Goal: Transaction & Acquisition: Purchase product/service

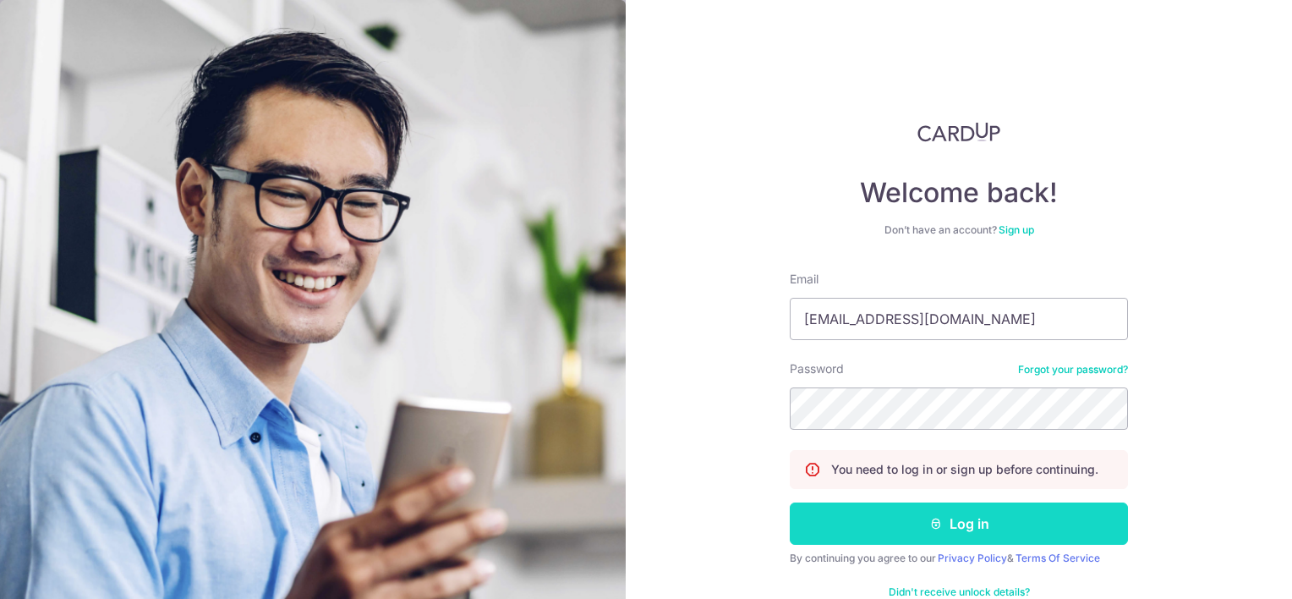
click at [956, 519] on button "Log in" at bounding box center [959, 523] width 338 height 42
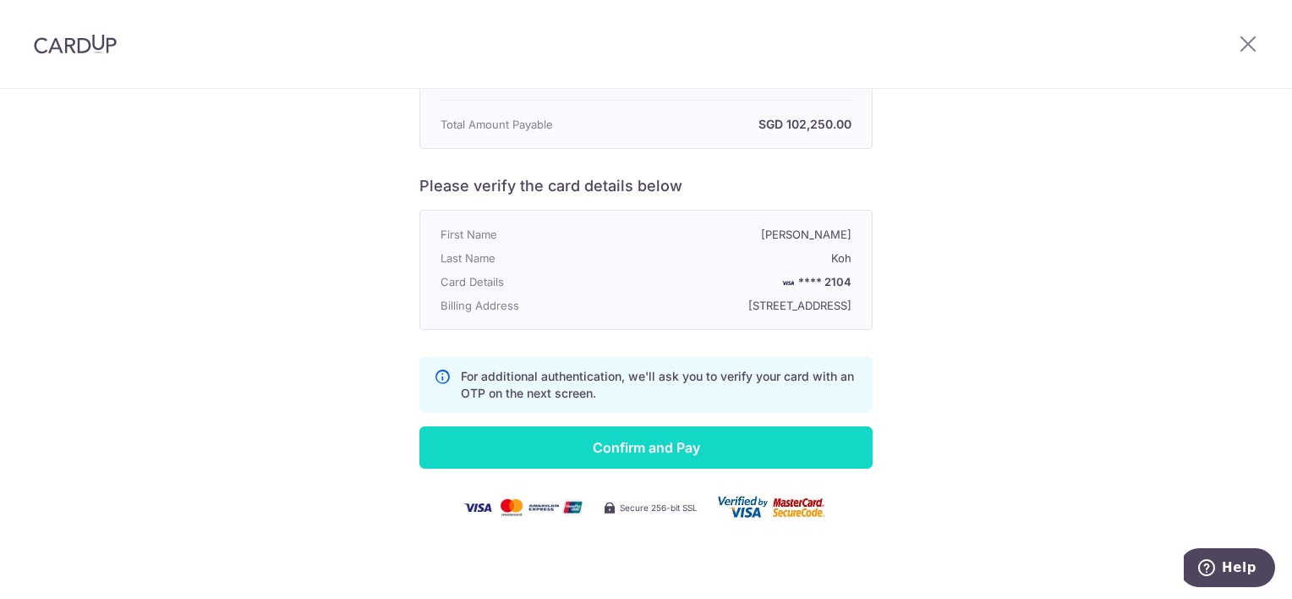
scroll to position [360, 0]
click at [816, 438] on input "Confirm and Pay" at bounding box center [645, 447] width 453 height 42
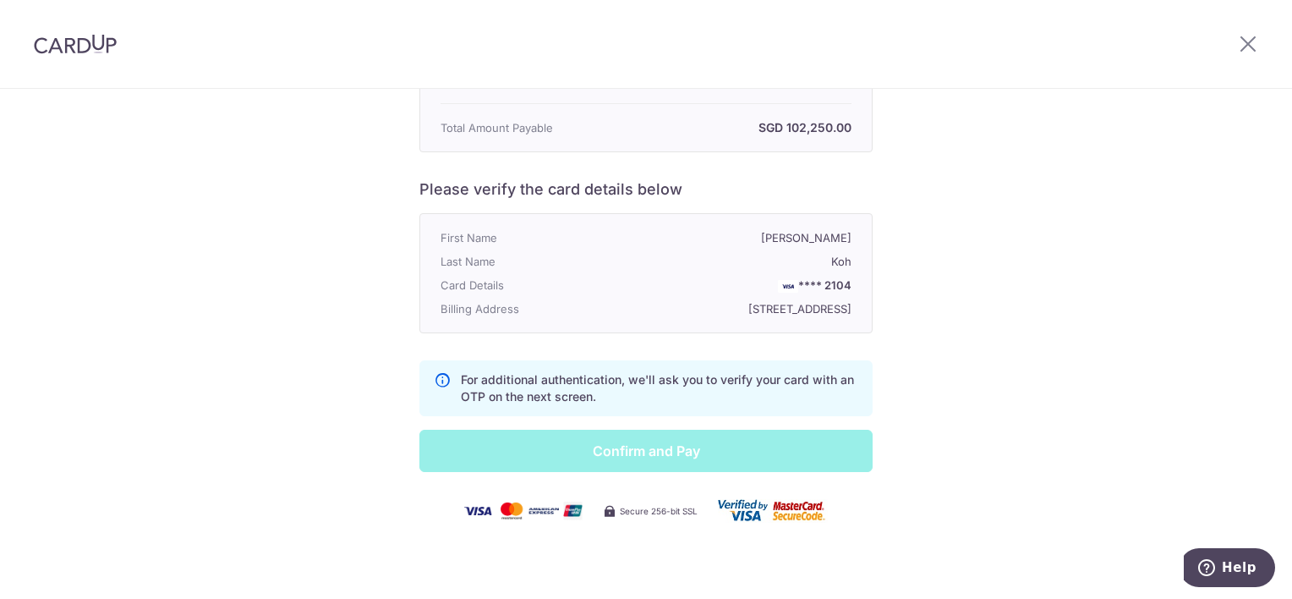
scroll to position [275, 0]
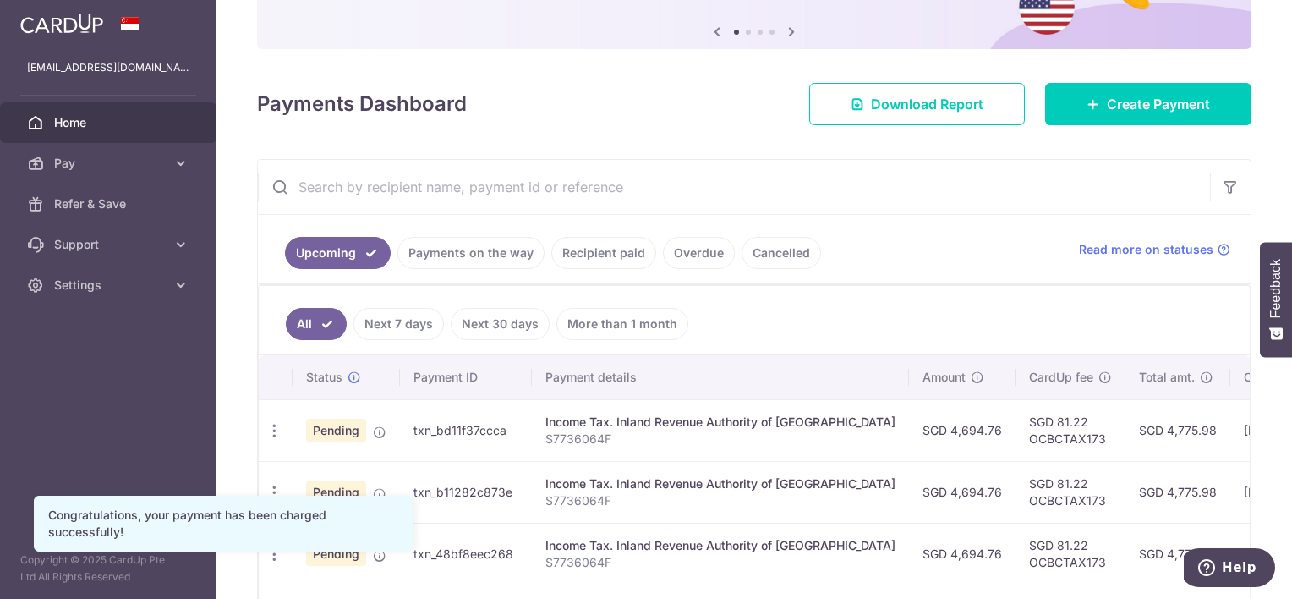
scroll to position [168, 0]
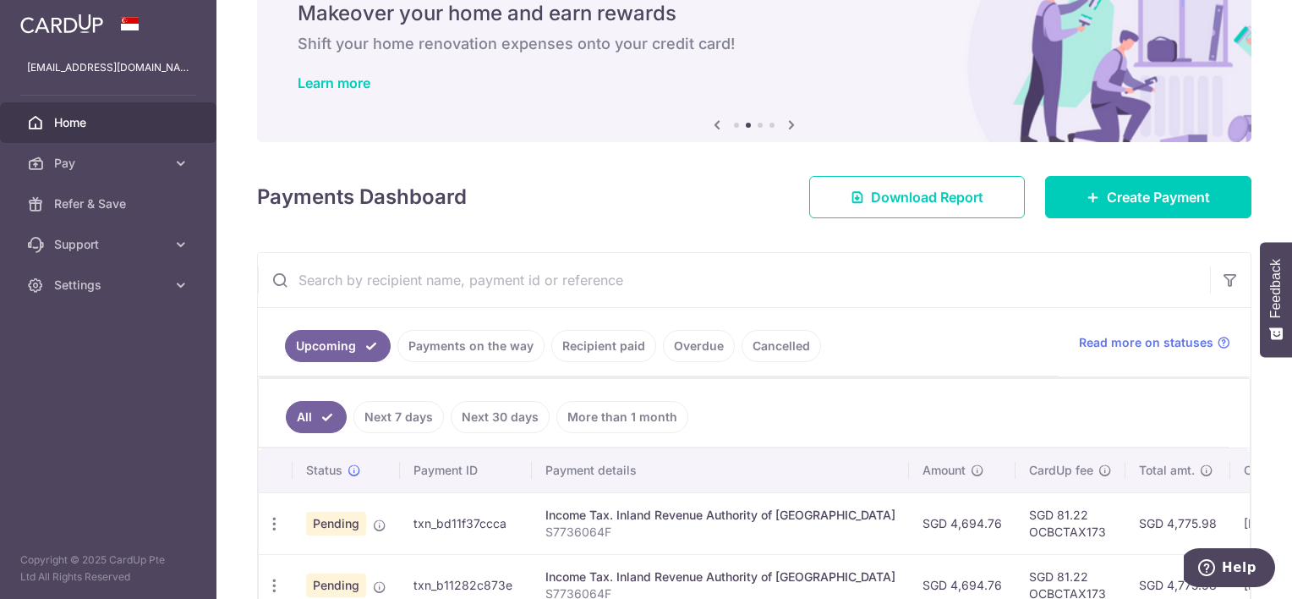
click at [487, 352] on link "Payments on the way" at bounding box center [470, 346] width 147 height 32
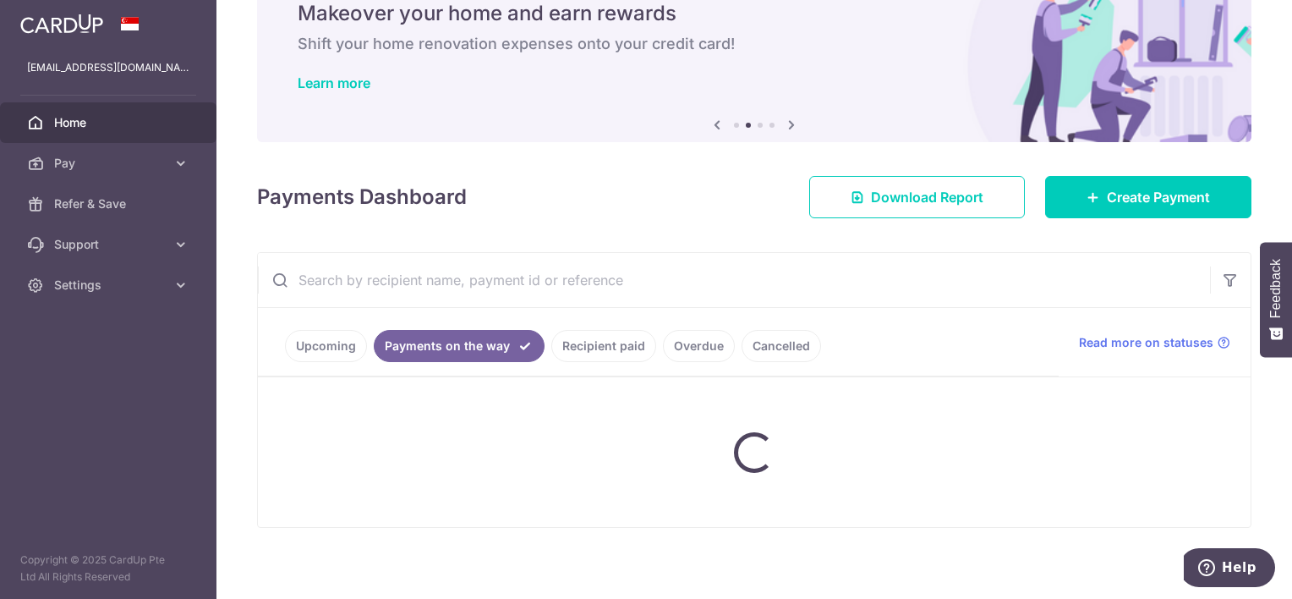
scroll to position [47, 0]
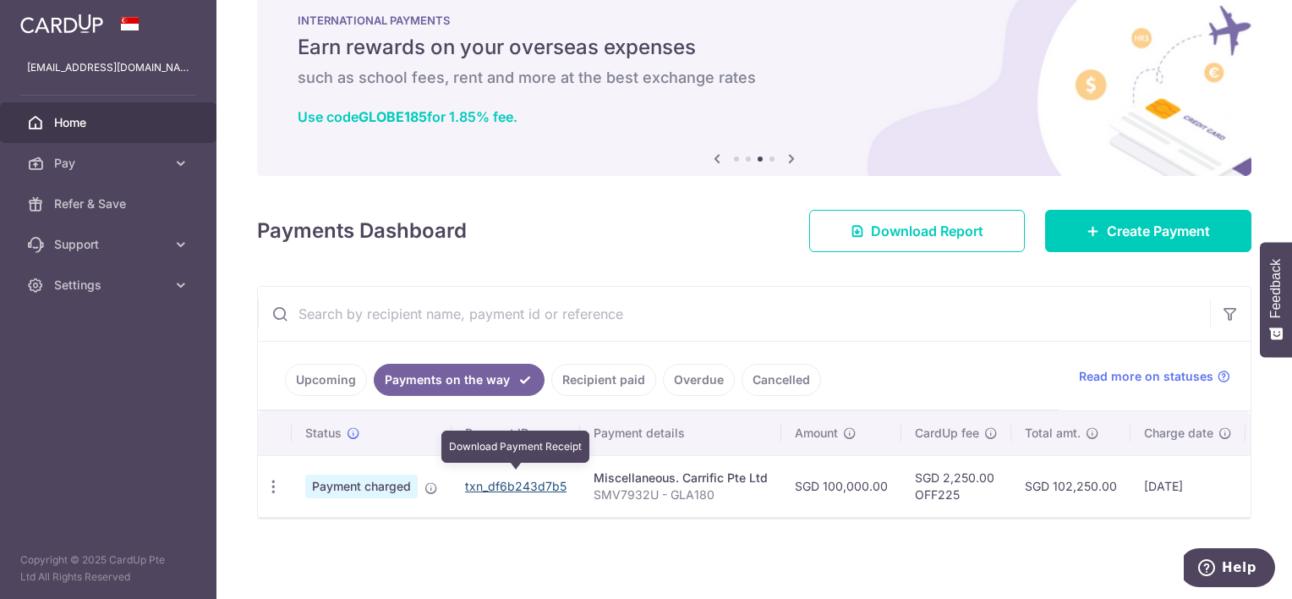
drag, startPoint x: 494, startPoint y: 477, endPoint x: 727, endPoint y: 57, distance: 480.7
click at [494, 479] on link "txn_df6b243d7b5" at bounding box center [515, 486] width 101 height 14
